Goal: Navigation & Orientation: Find specific page/section

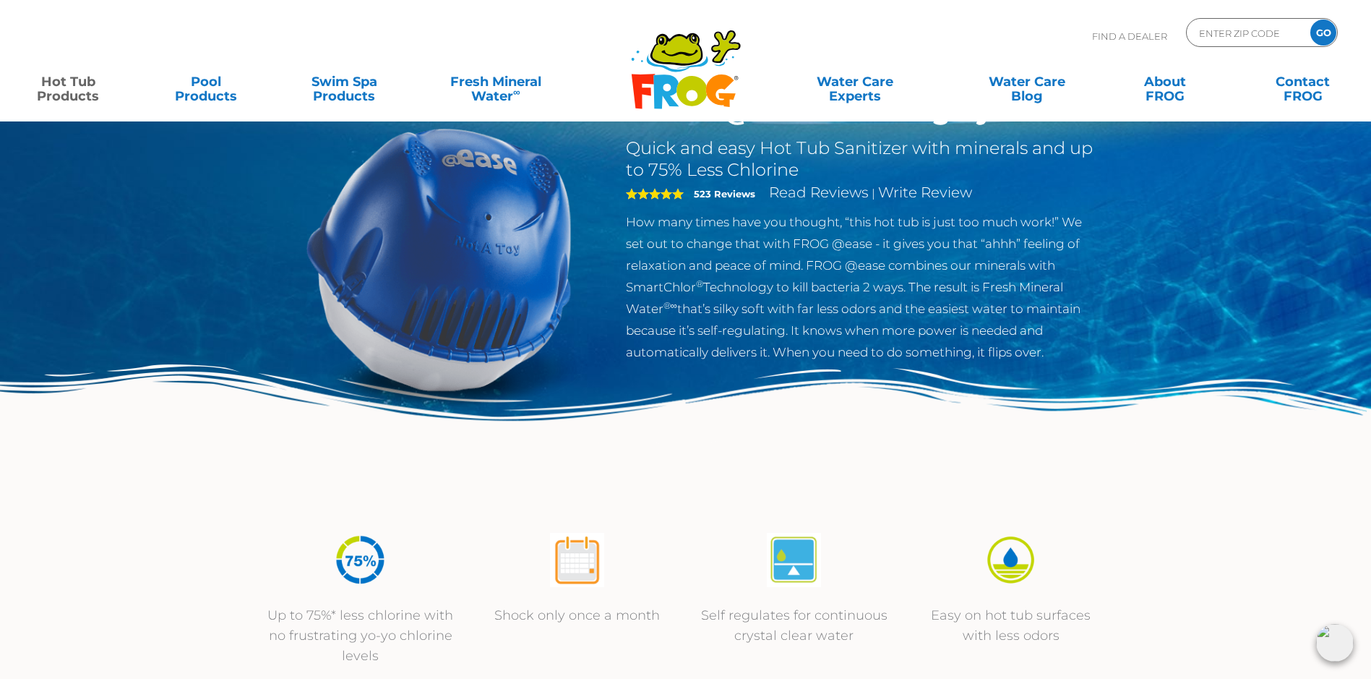
scroll to position [72, 0]
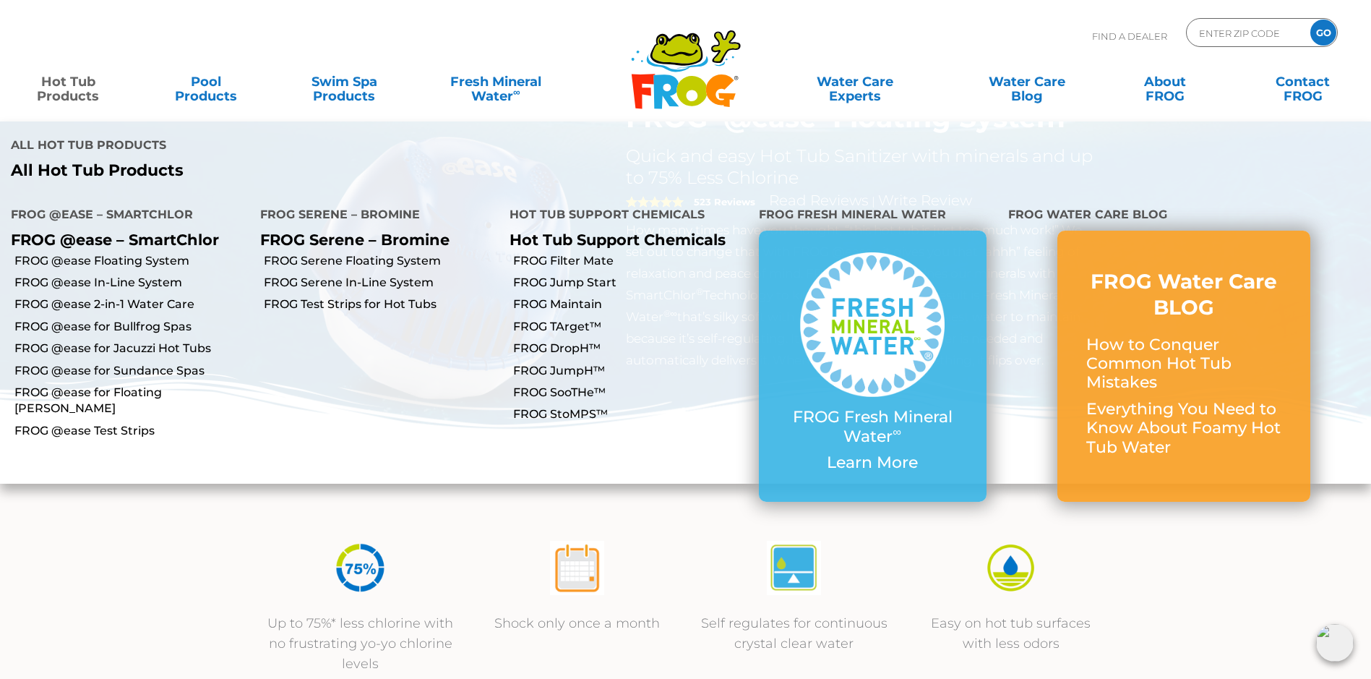
click at [90, 92] on link "Hot Tub Products" at bounding box center [68, 81] width 108 height 29
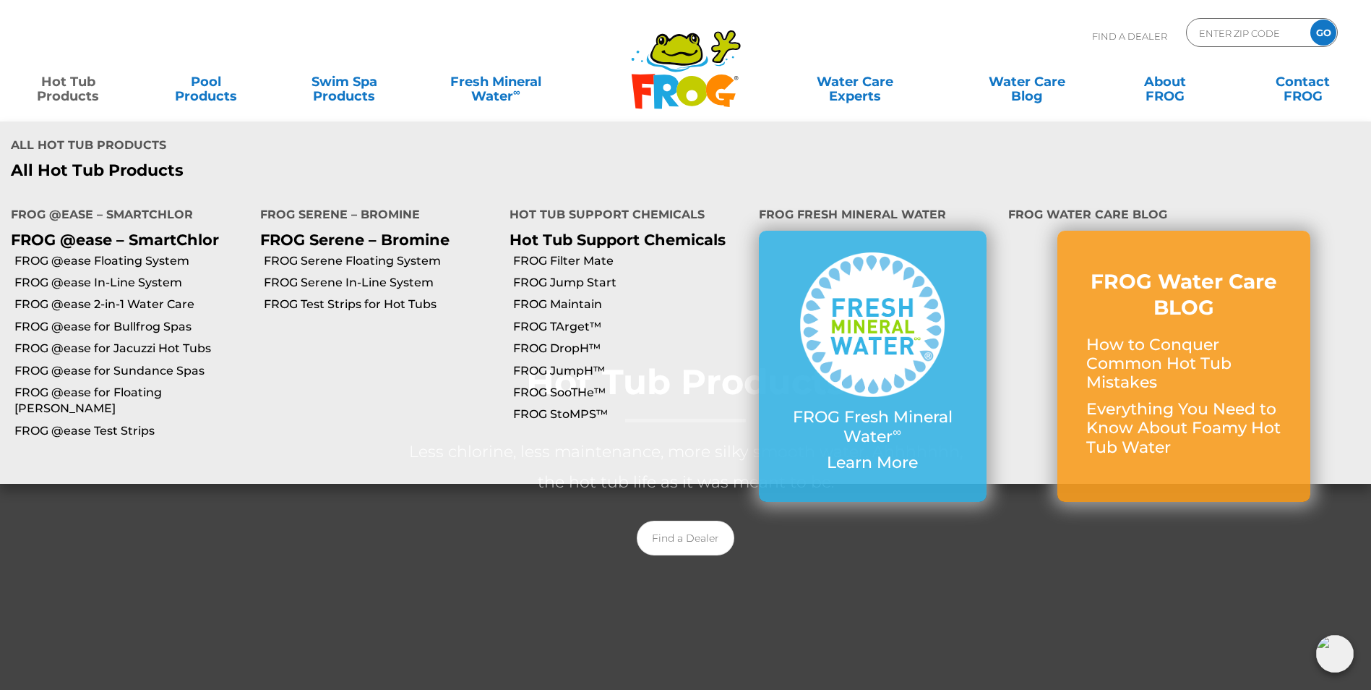
click at [72, 90] on link "Hot Tub Products" at bounding box center [68, 81] width 108 height 29
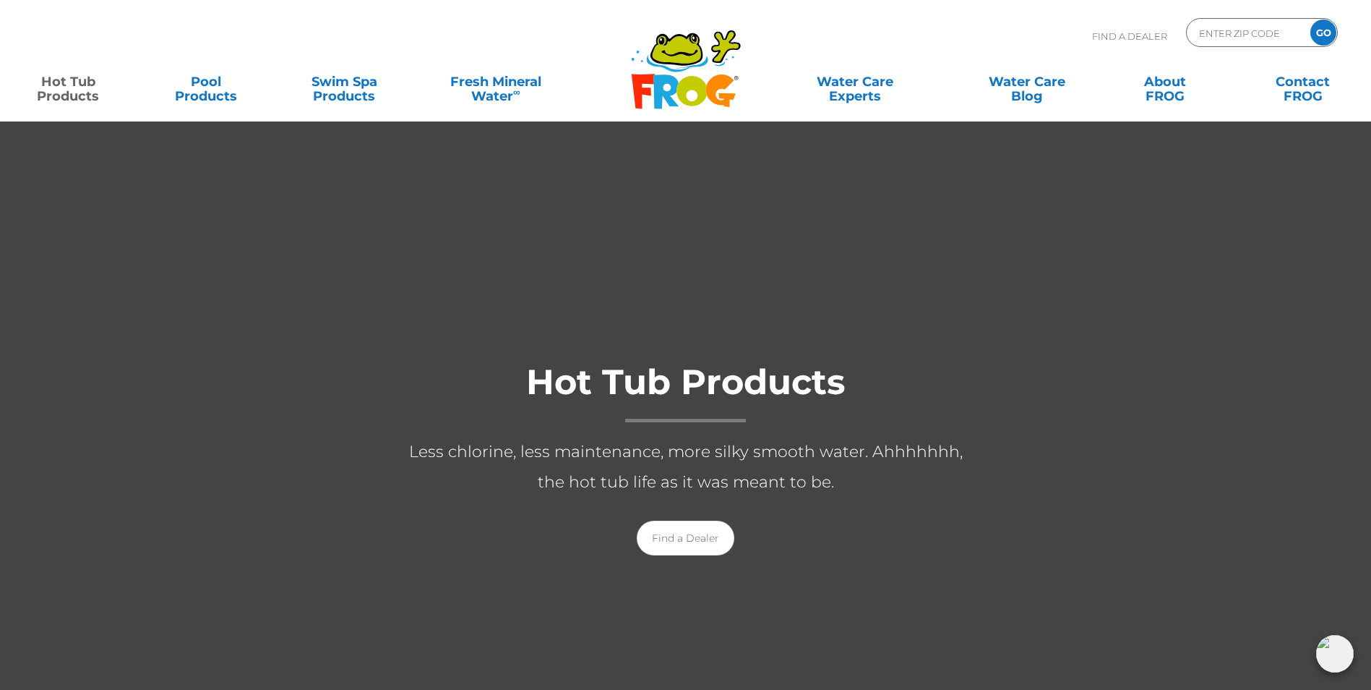
scroll to position [72, 0]
